Goal: Obtain resource: Obtain resource

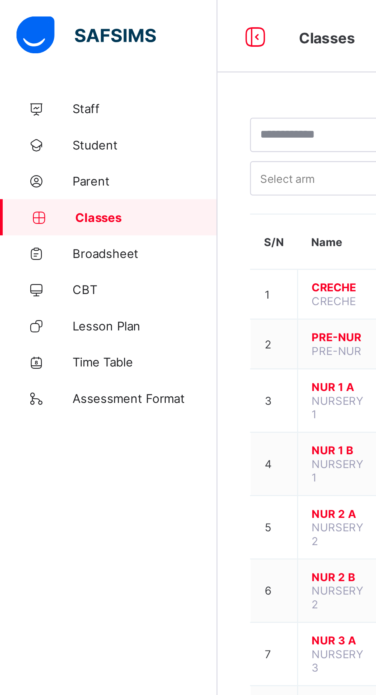
click at [36, 61] on span "Student" at bounding box center [61, 61] width 61 height 6
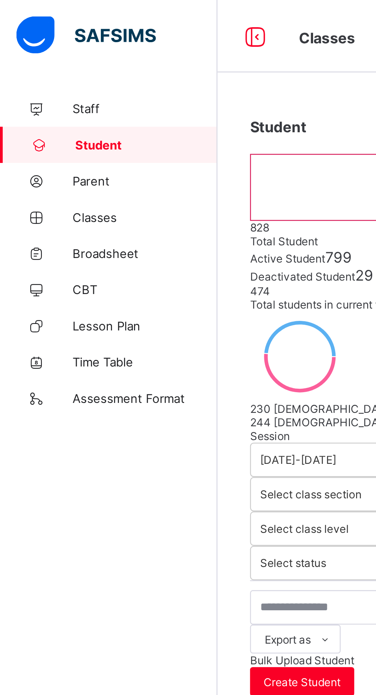
click at [107, 17] on icon at bounding box center [108, 15] width 13 height 11
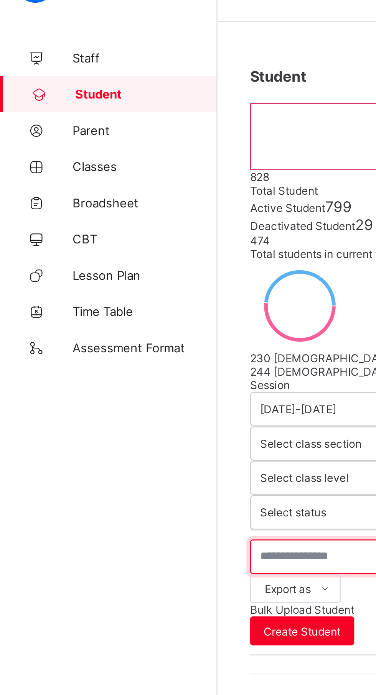
click at [108, 251] on input "text" at bounding box center [163, 257] width 115 height 15
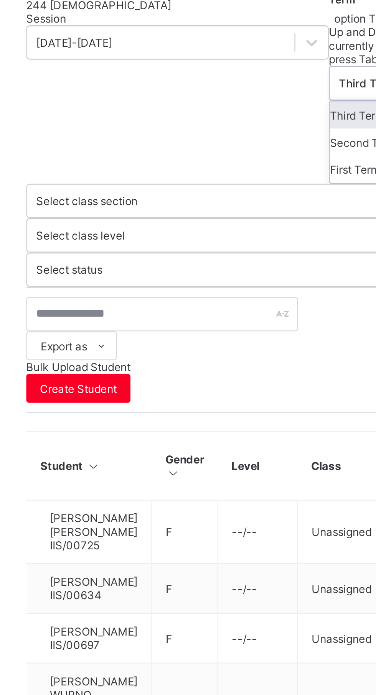
click at [234, 227] on div "Third Term" at bounding box center [297, 225] width 127 height 11
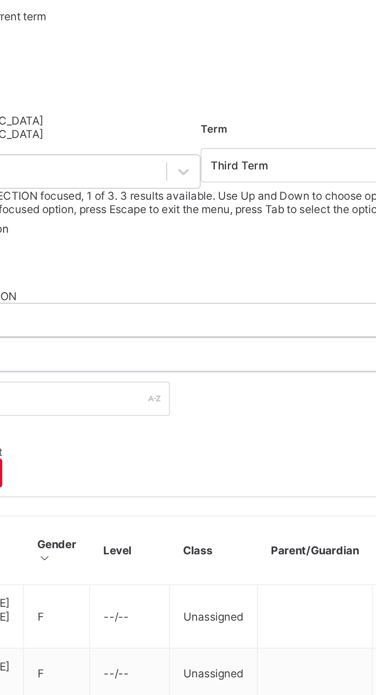
click at [211, 250] on div "SECONDARY SECTION" at bounding box center [234, 248] width 256 height 6
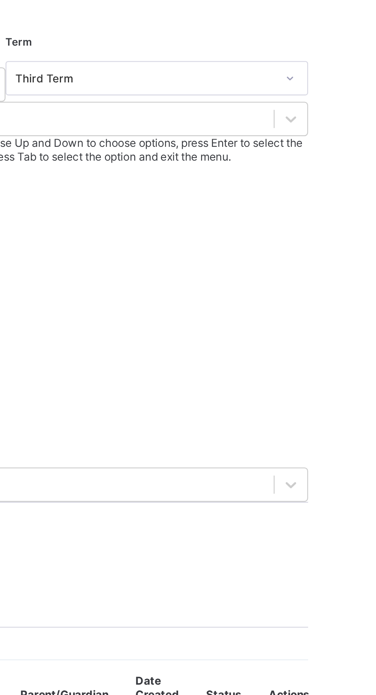
scroll to position [109, 0]
click at [289, 328] on div "JSS 2" at bounding box center [234, 331] width 256 height 6
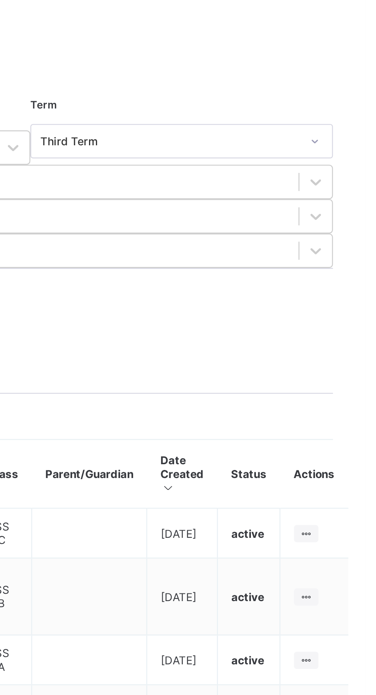
click at [251, 267] on div "Export as Pdf Report Excel Report Excel Report (LMS) Bulk Upload Student Create…" at bounding box center [234, 272] width 256 height 45
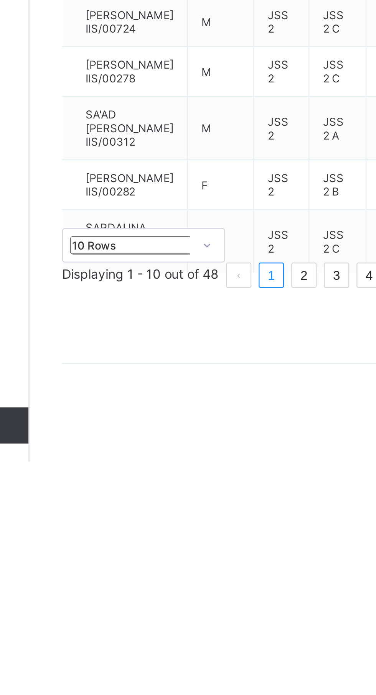
click at [92, 609] on div "Staff Student Parent Classes Broadsheet CBT Lesson Plan Time Table Assessment F…" at bounding box center [46, 363] width 92 height 664
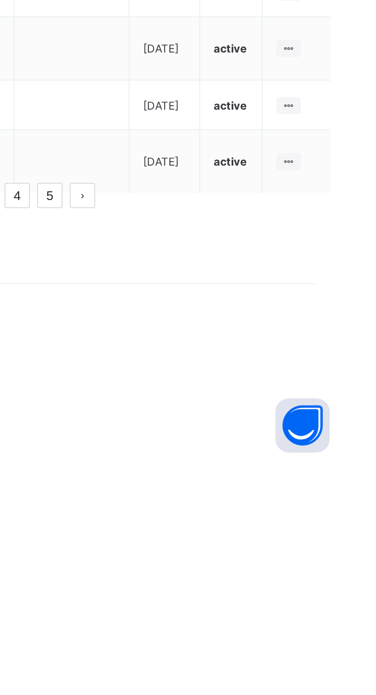
click at [213, 587] on link "2" at bounding box center [208, 582] width 10 height 10
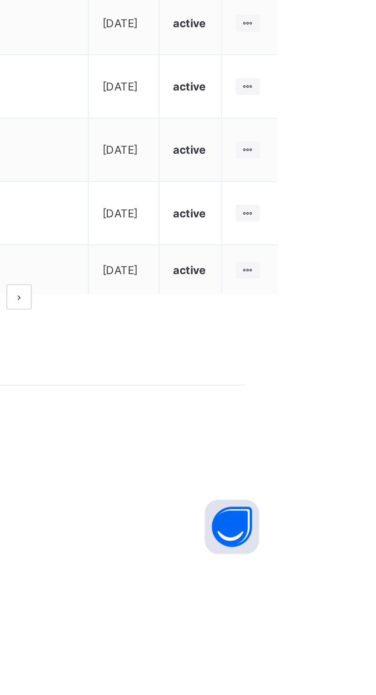
click at [0, 0] on ul "View Profile Edit Student Link Parent/Guardian Delete Student" at bounding box center [0, 0] width 0 height 0
click at [0, 0] on div "View Profile" at bounding box center [0, 0] width 0 height 0
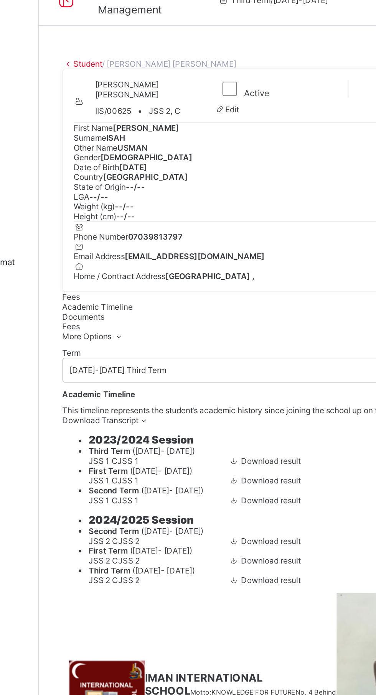
click at [130, 204] on span "Documents" at bounding box center [118, 201] width 25 height 6
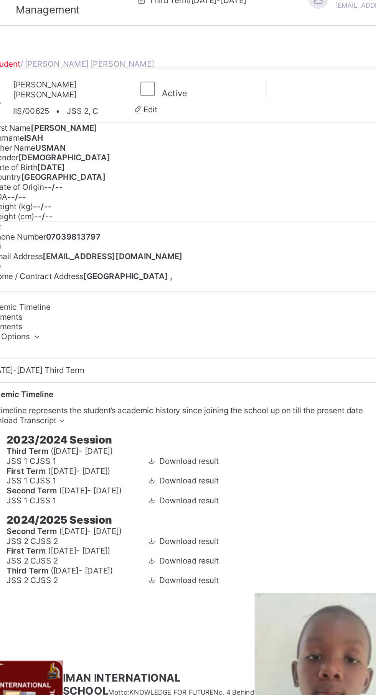
click at [147, 198] on span "Academic Timeline" at bounding box center [126, 195] width 41 height 6
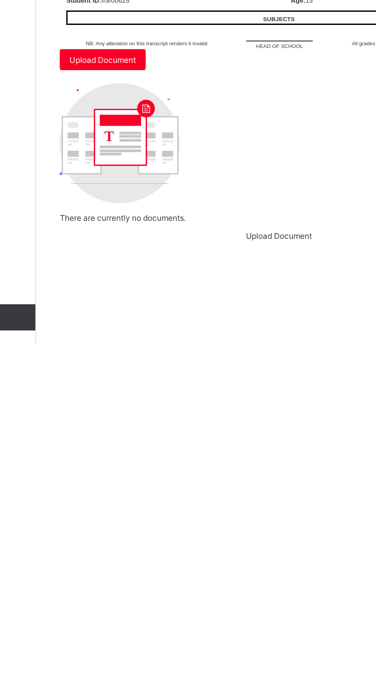
click at [235, 358] on span "Download result" at bounding box center [227, 355] width 35 height 6
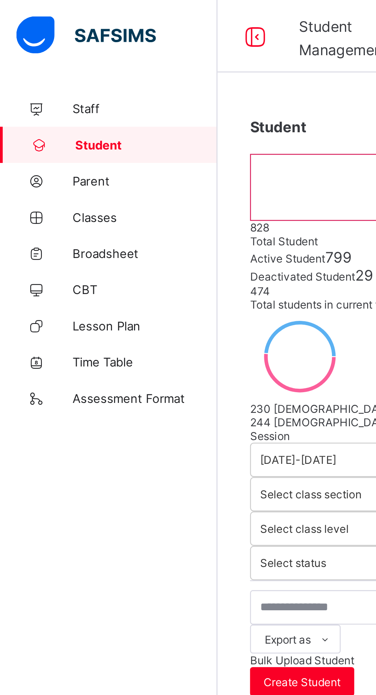
click at [40, 110] on span "Broadsheet" at bounding box center [61, 107] width 61 height 6
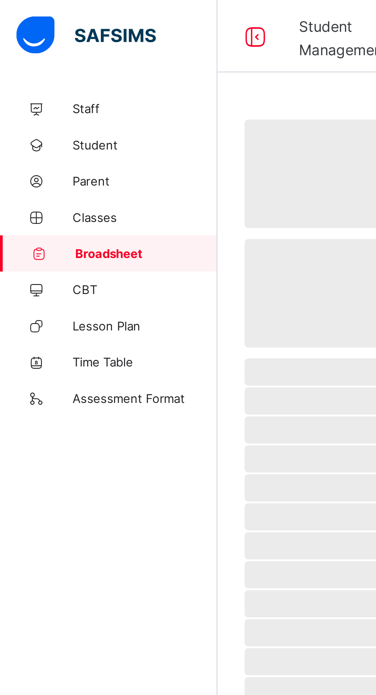
click at [31, 93] on span "Classes" at bounding box center [61, 92] width 61 height 6
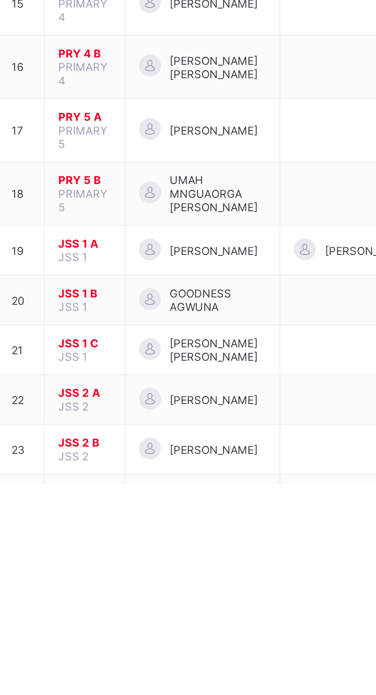
click at [143, 694] on span "JSS 2 C" at bounding box center [143, 699] width 22 height 6
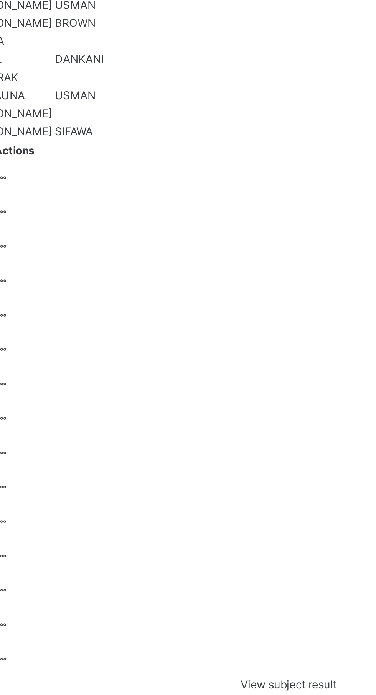
click at [223, 522] on icon at bounding box center [220, 525] width 7 height 6
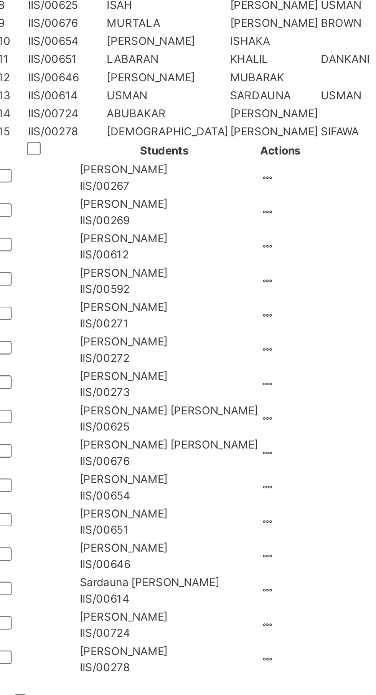
click at [172, 519] on span "Harisu Usman Isah" at bounding box center [179, 522] width 76 height 7
click at [190, 518] on td "Harisu Usman Isah IIS/00625" at bounding box center [176, 525] width 80 height 15
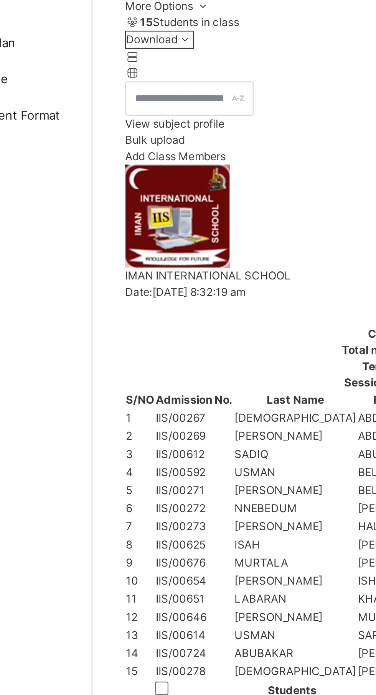
click at [191, 84] on div "Results" at bounding box center [234, 80] width 256 height 7
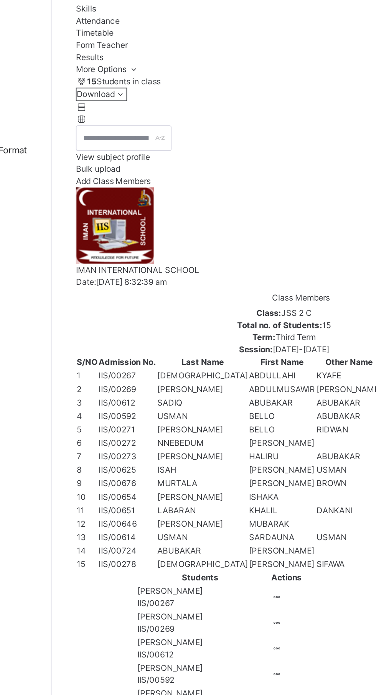
scroll to position [10, 0]
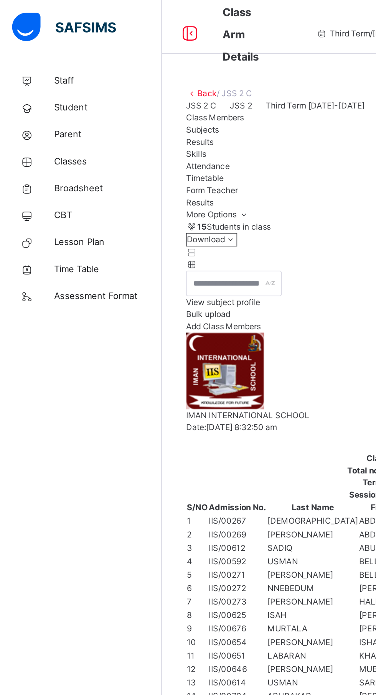
click at [39, 107] on span "Broadsheet" at bounding box center [61, 107] width 61 height 8
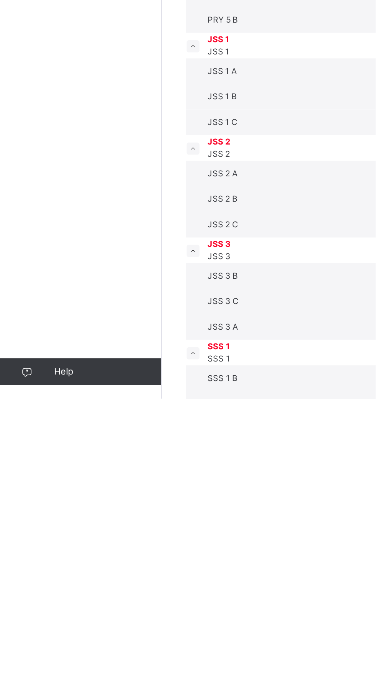
click at [135, 599] on span "JSS 2 C" at bounding box center [126, 596] width 17 height 6
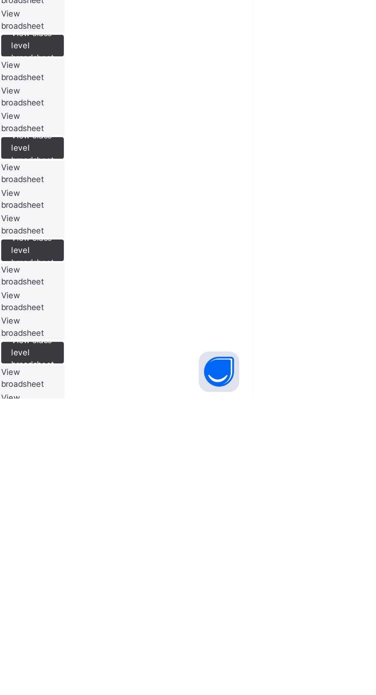
click at [257, 602] on span "View broadsheet" at bounding box center [245, 595] width 24 height 13
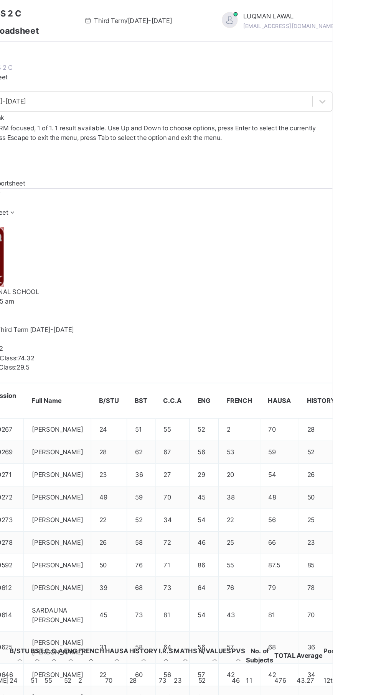
click at [152, 131] on span "Bulk Download Reportsheet" at bounding box center [122, 134] width 60 height 6
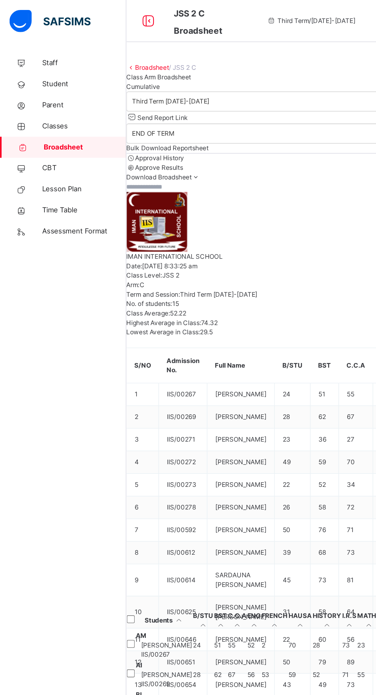
click at [117, 66] on span "Cumulative" at bounding box center [104, 63] width 25 height 6
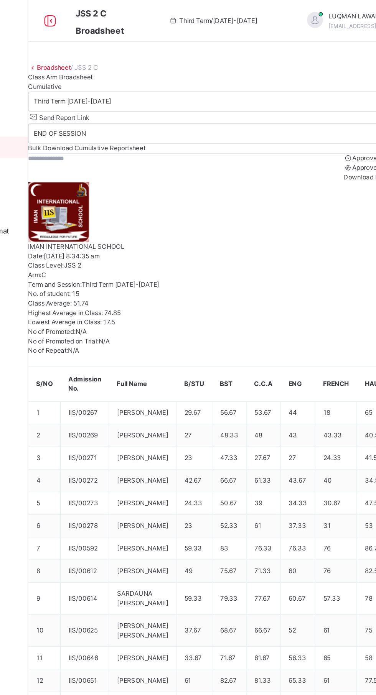
scroll to position [0, 60]
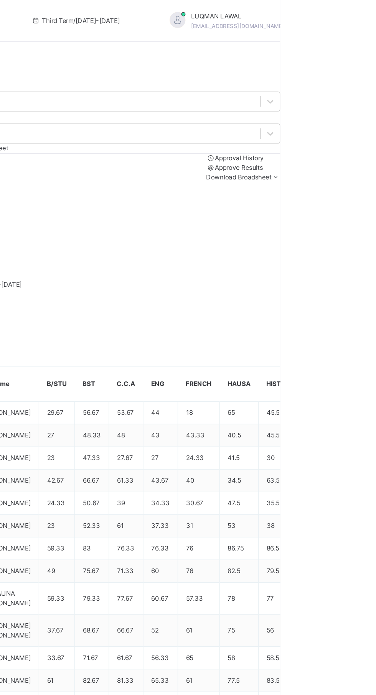
click at [177, 111] on span "Bulk Download Cumulative Reportsheet" at bounding box center [134, 108] width 85 height 6
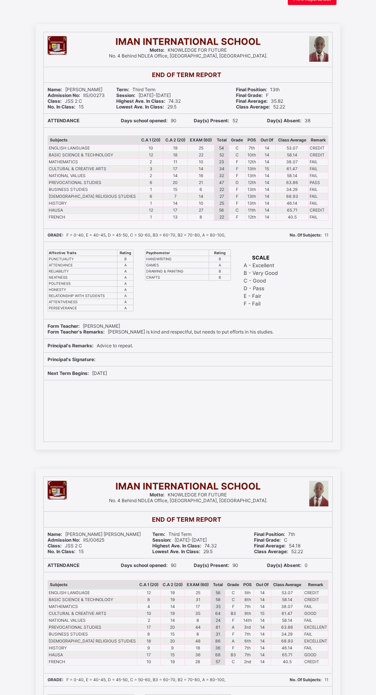
scroll to position [33, 0]
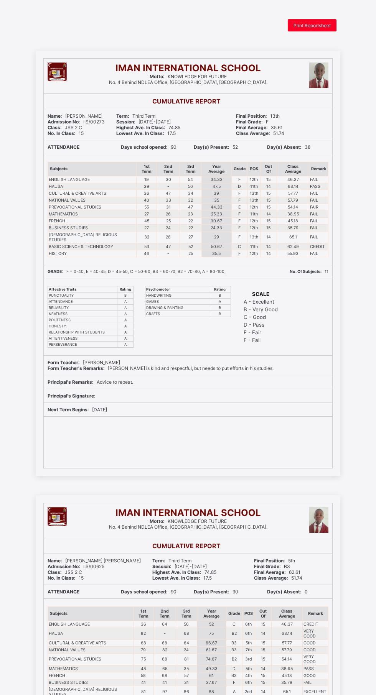
click at [312, 21] on div "Print Reportsheet" at bounding box center [311, 25] width 49 height 12
